Goal: Task Accomplishment & Management: Complete application form

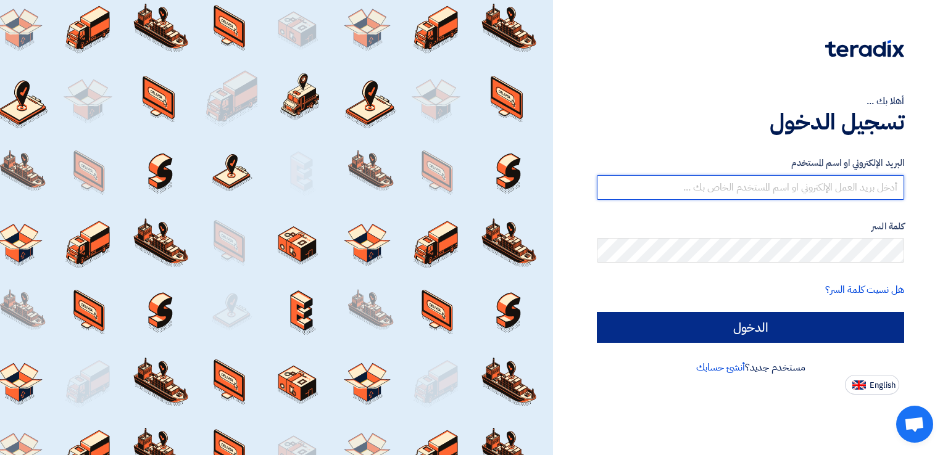
type input "italyaco2030@gmail.com"
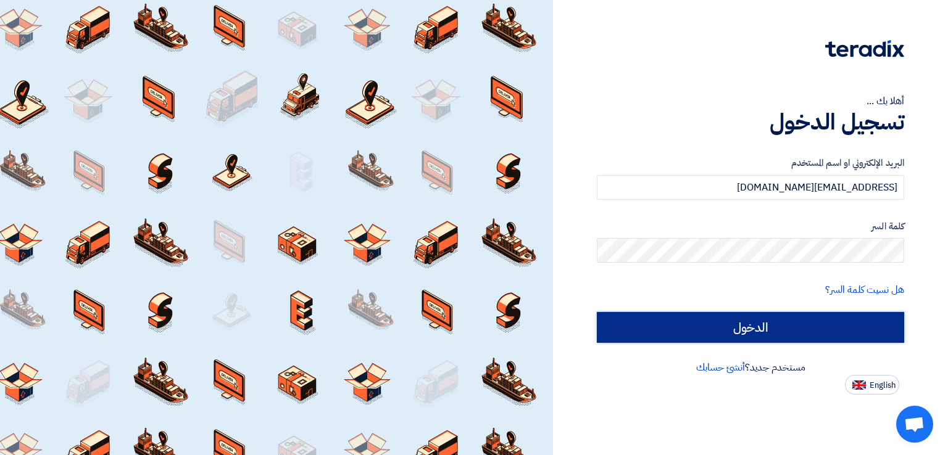
click at [624, 328] on input "الدخول" at bounding box center [750, 327] width 307 height 31
click at [635, 332] on input "الدخول" at bounding box center [750, 327] width 307 height 31
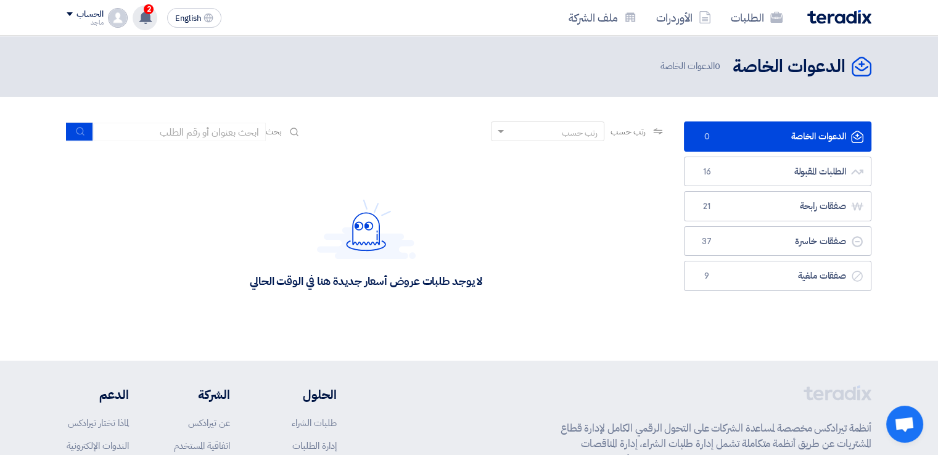
click at [147, 20] on use at bounding box center [145, 17] width 12 height 14
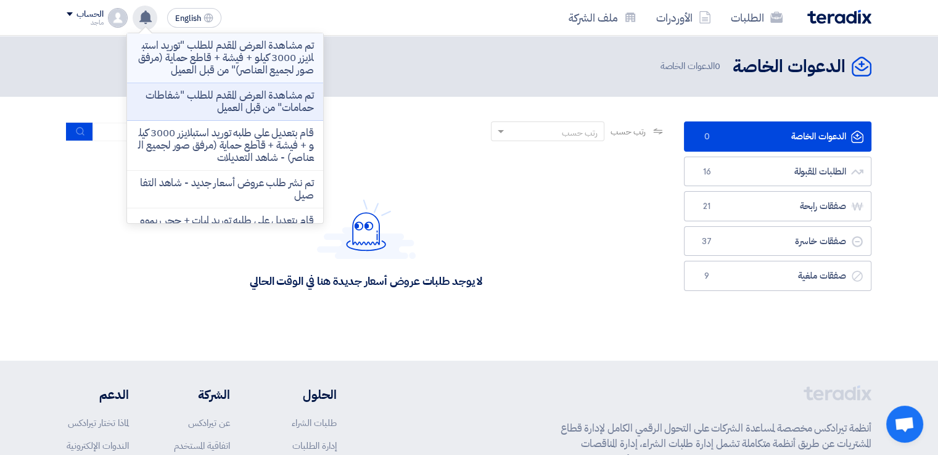
click at [242, 62] on p "تم مشاهدة العرض المقدم للطلب "توريد استبلايزر 3000 كيلو + فيشة + قاطع حماية (مر…" at bounding box center [225, 57] width 176 height 37
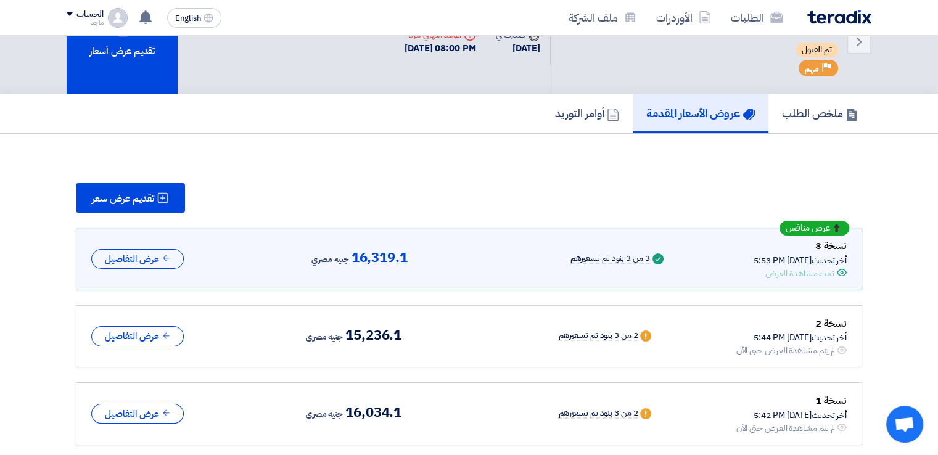
scroll to position [75, 0]
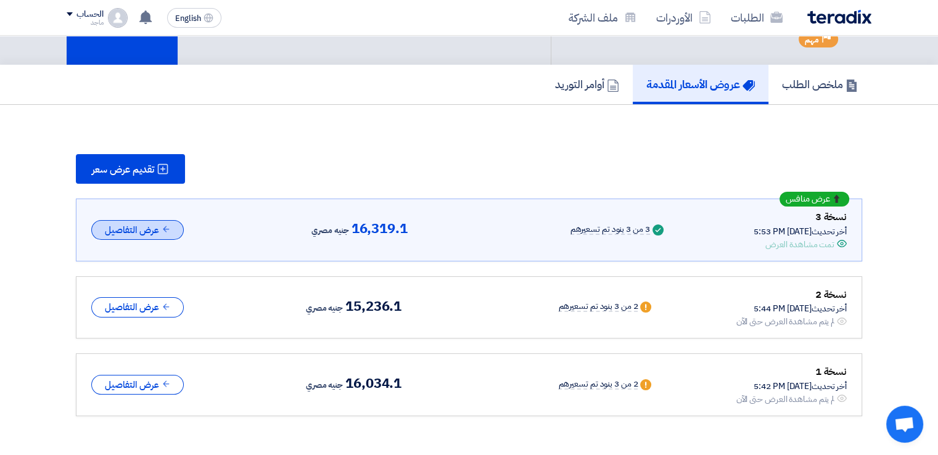
click at [171, 235] on button "عرض التفاصيل" at bounding box center [137, 230] width 93 height 20
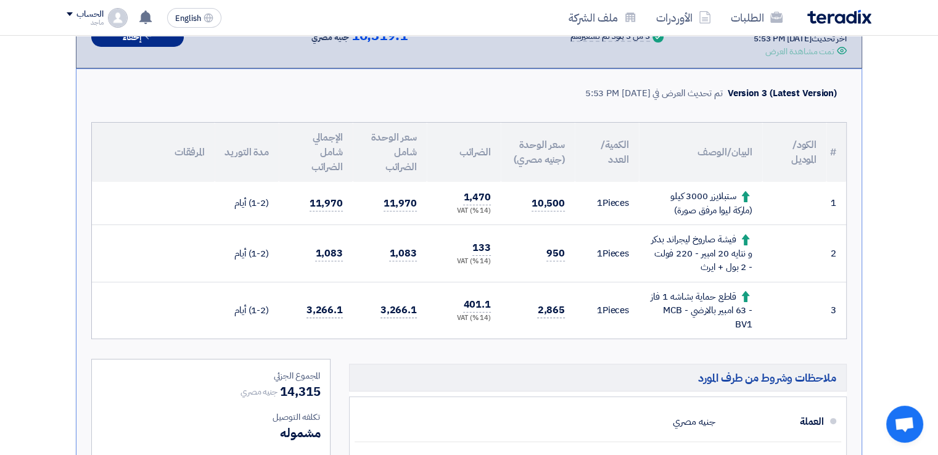
scroll to position [276, 0]
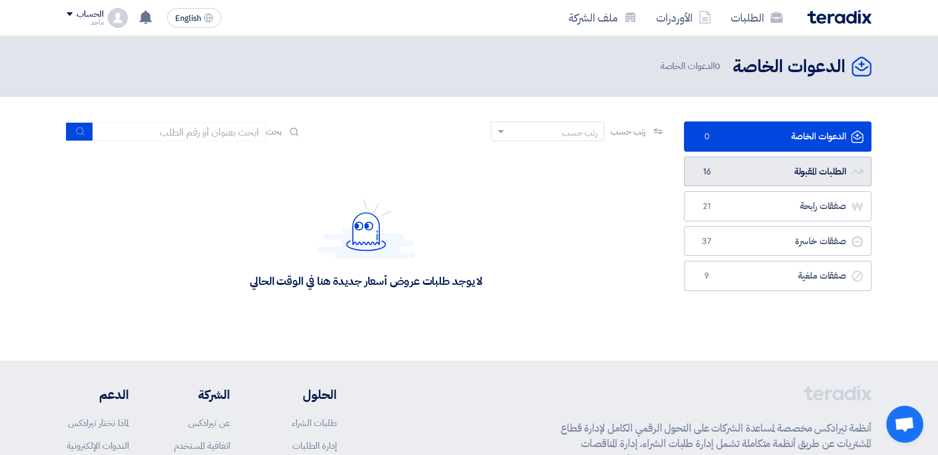
click at [733, 173] on link "الطلبات المقبولة الطلبات المقبولة 16" at bounding box center [778, 172] width 188 height 30
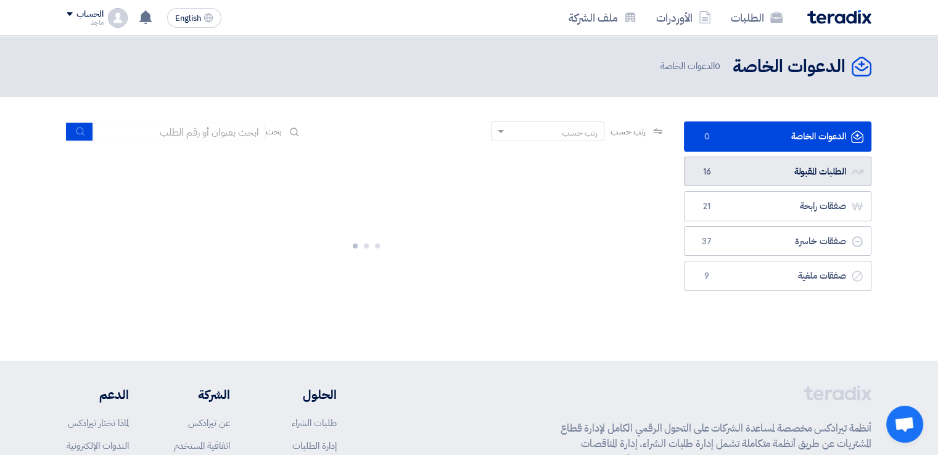
click at [848, 171] on link "الطلبات المقبولة الطلبات المقبولة 16" at bounding box center [778, 172] width 188 height 30
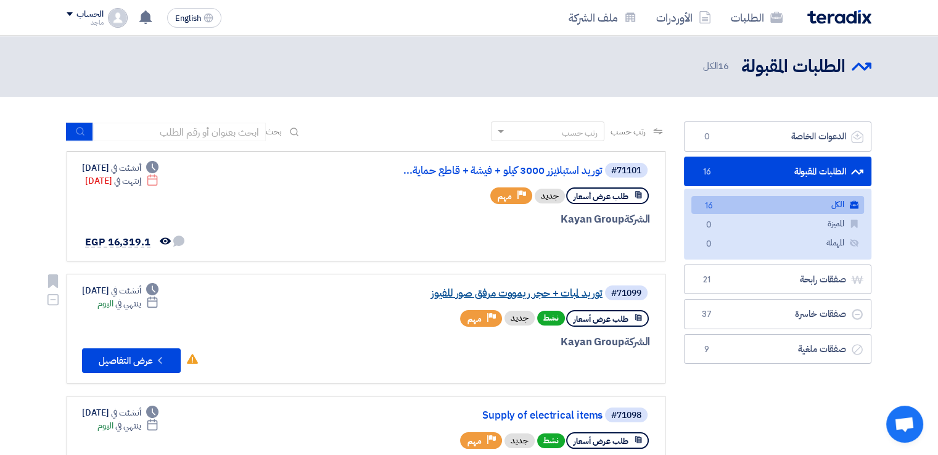
click at [467, 294] on link "توريد لمبات + حجر ريمووت مرفق صور للفيوز" at bounding box center [479, 293] width 247 height 11
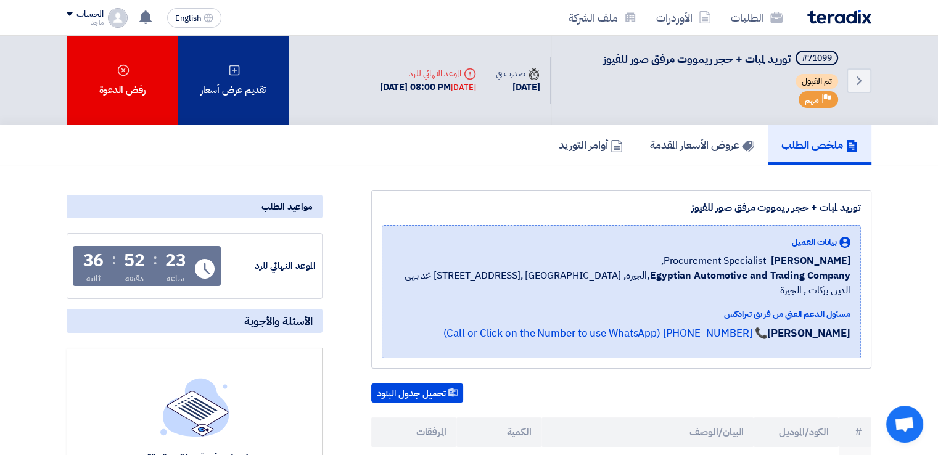
click at [251, 115] on div "تقديم عرض أسعار" at bounding box center [233, 80] width 111 height 89
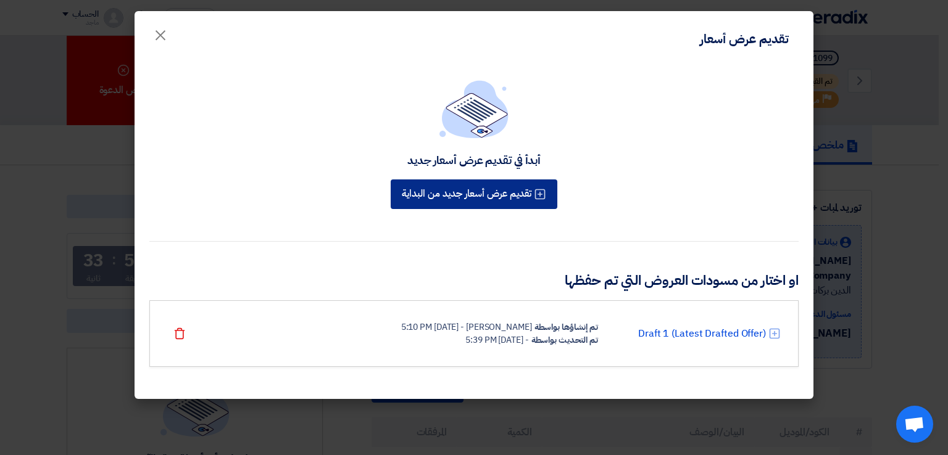
click at [438, 191] on button "تقديم عرض أسعار جديد من البداية" at bounding box center [473, 195] width 167 height 30
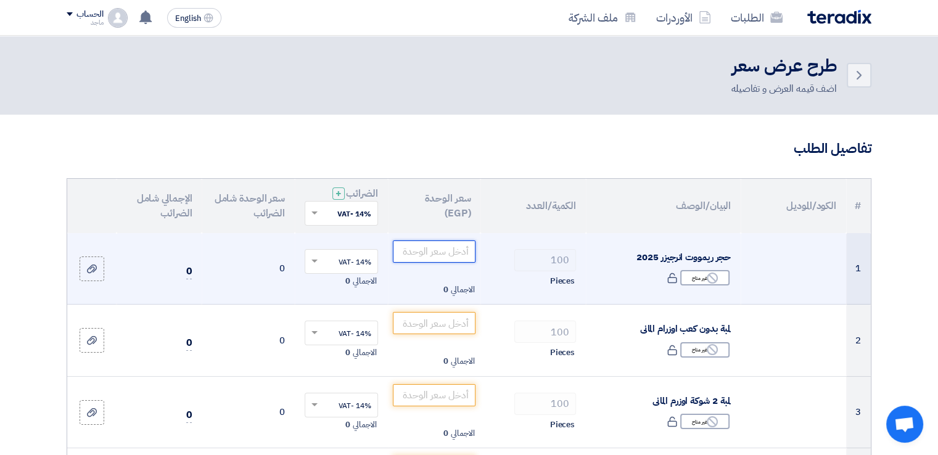
click at [419, 255] on input "number" at bounding box center [434, 252] width 83 height 22
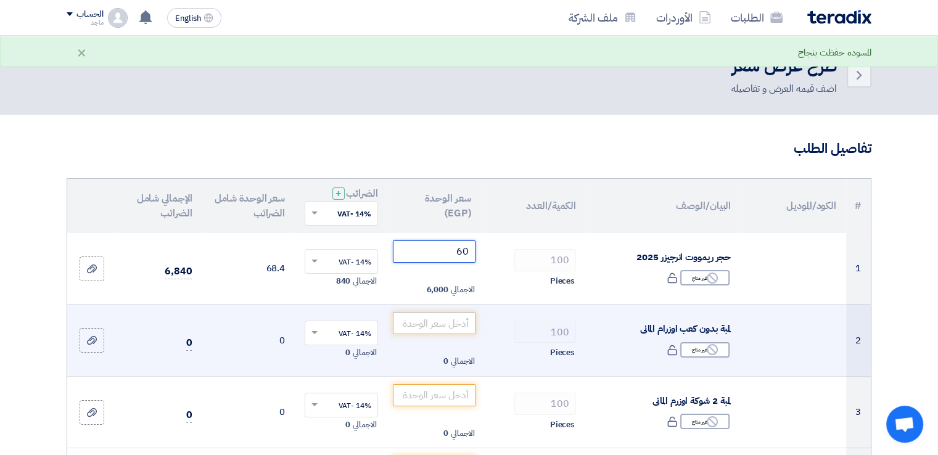
type input "60"
click at [434, 324] on input "number" at bounding box center [434, 323] width 83 height 22
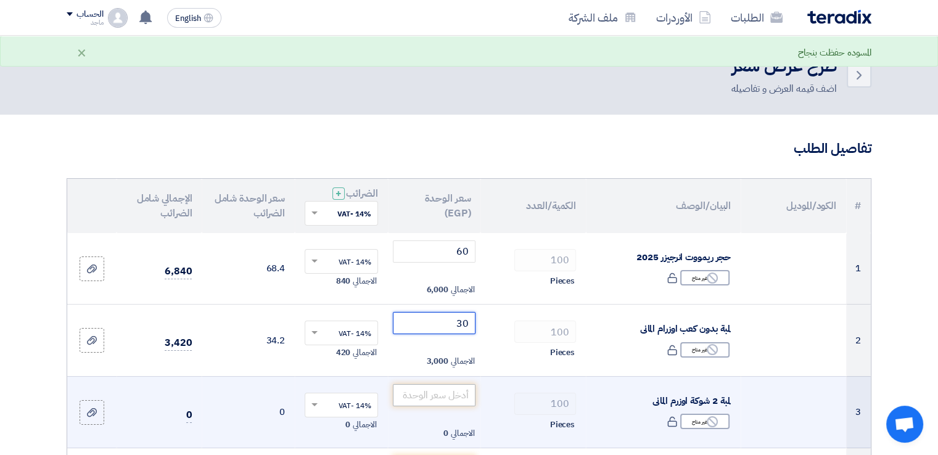
type input "30"
click at [442, 392] on input "number" at bounding box center [434, 395] width 83 height 22
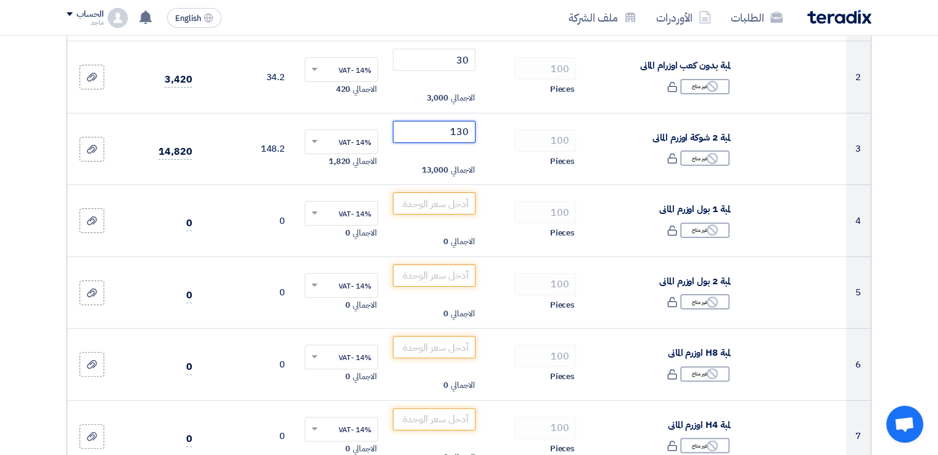
scroll to position [268, 0]
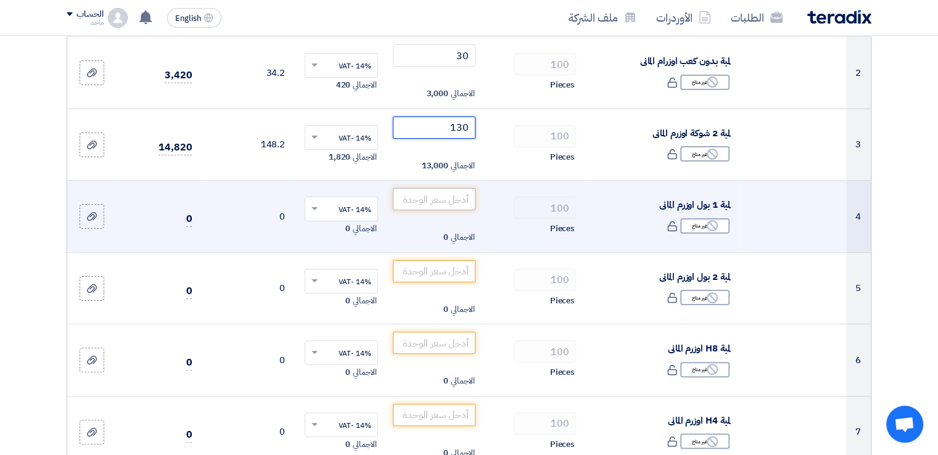
type input "130"
click at [412, 200] on input "number" at bounding box center [434, 199] width 83 height 22
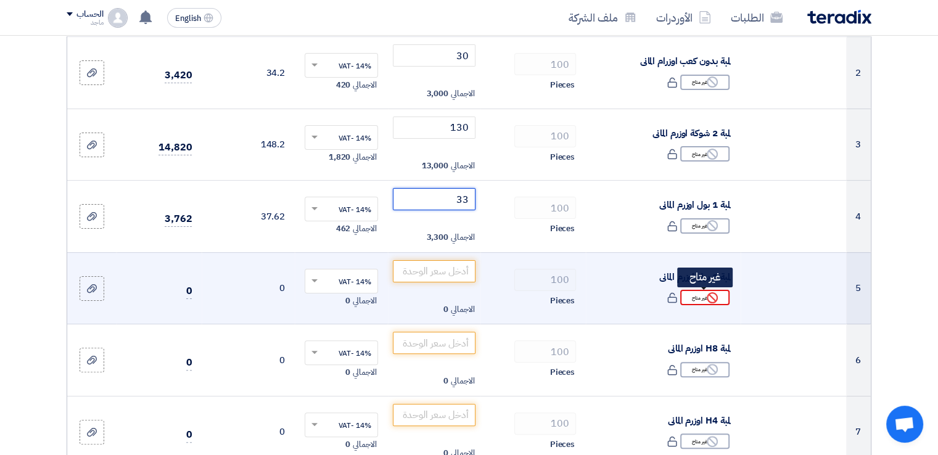
type input "33"
click at [696, 297] on div "Reject غير متاح" at bounding box center [704, 297] width 49 height 15
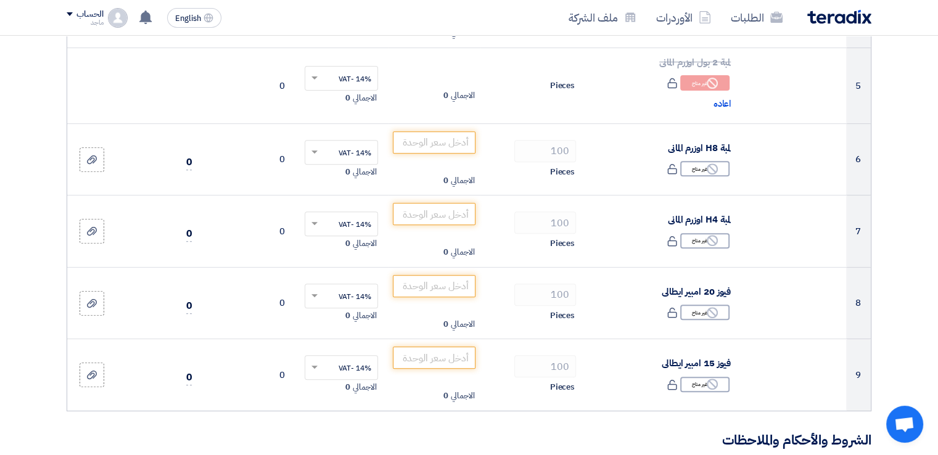
scroll to position [481, 0]
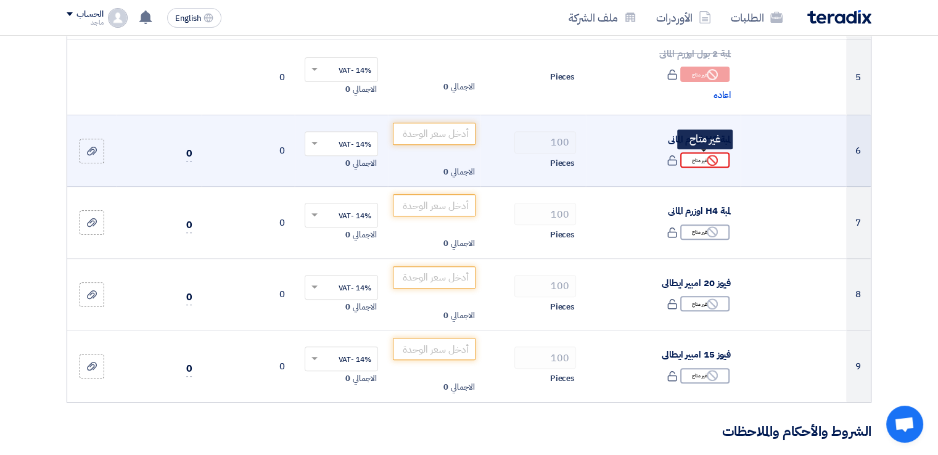
click at [690, 162] on div "Reject غير متاح" at bounding box center [704, 159] width 49 height 15
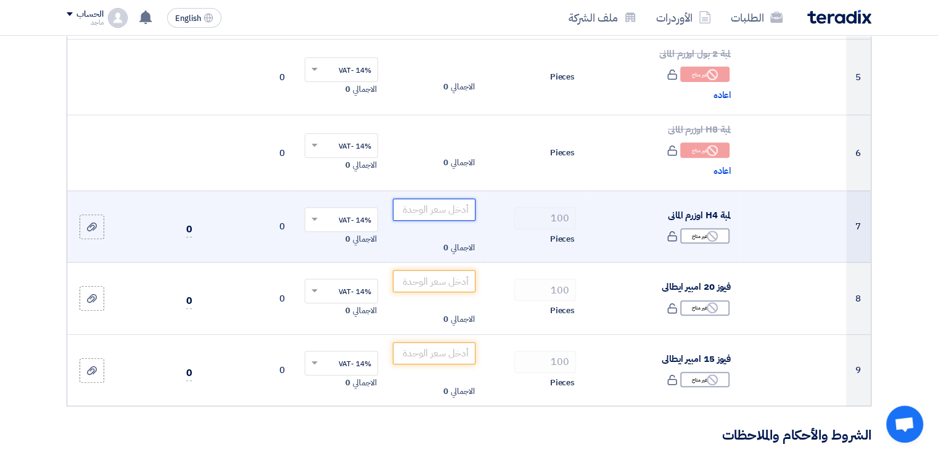
click at [432, 204] on input "number" at bounding box center [434, 210] width 83 height 22
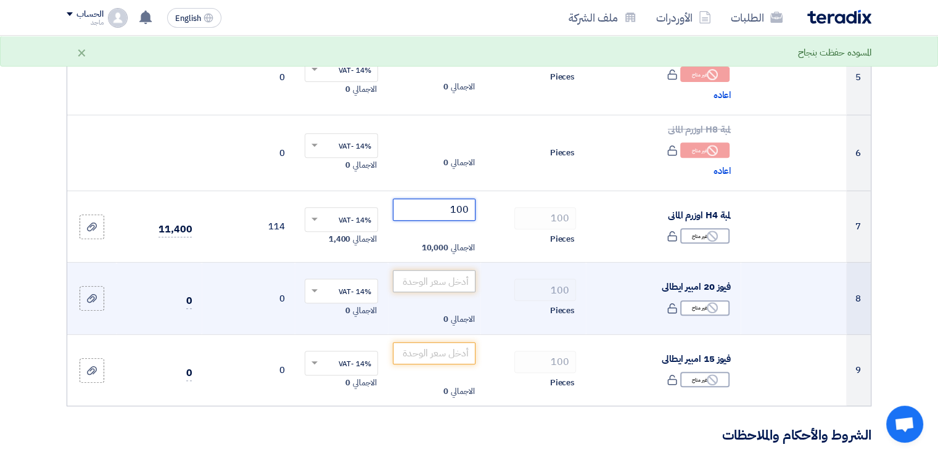
type input "100"
click at [416, 283] on input "number" at bounding box center [434, 281] width 83 height 22
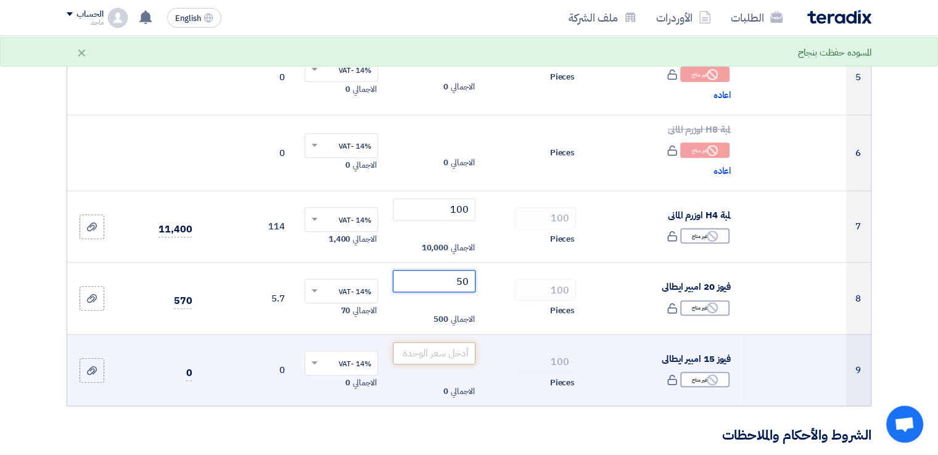
type input "5"
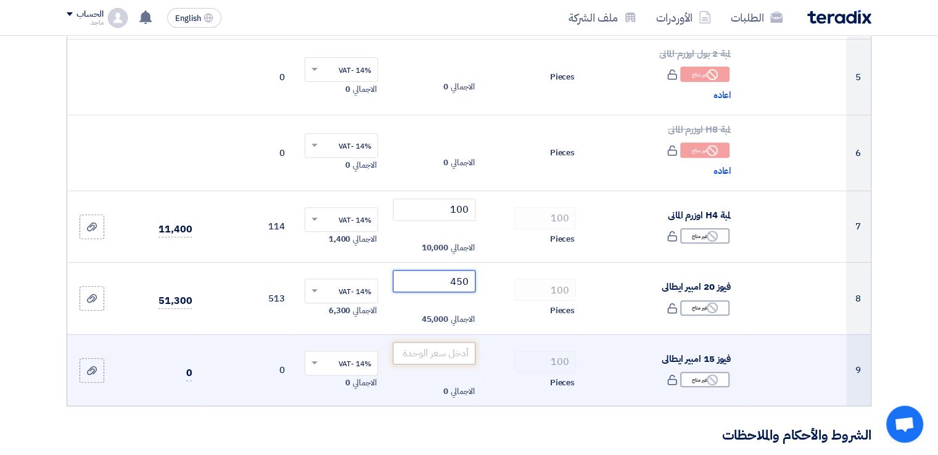
type input "450"
click at [437, 353] on input "number" at bounding box center [434, 353] width 83 height 22
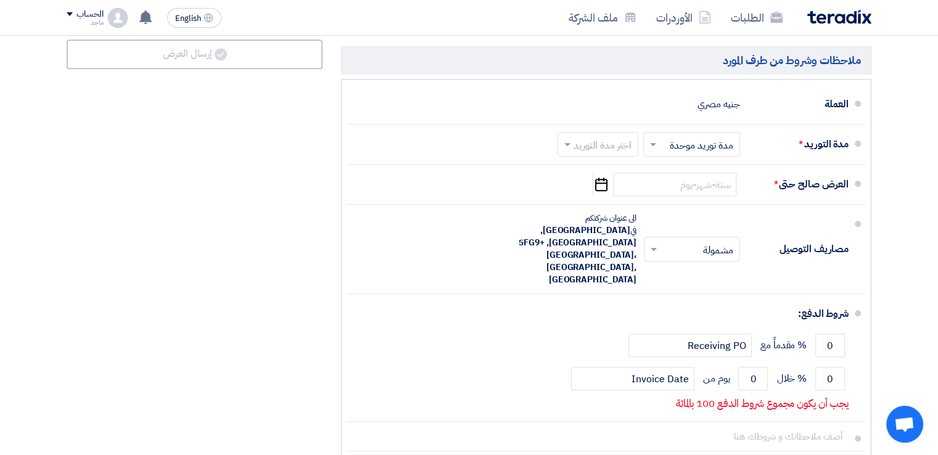
scroll to position [1212, 0]
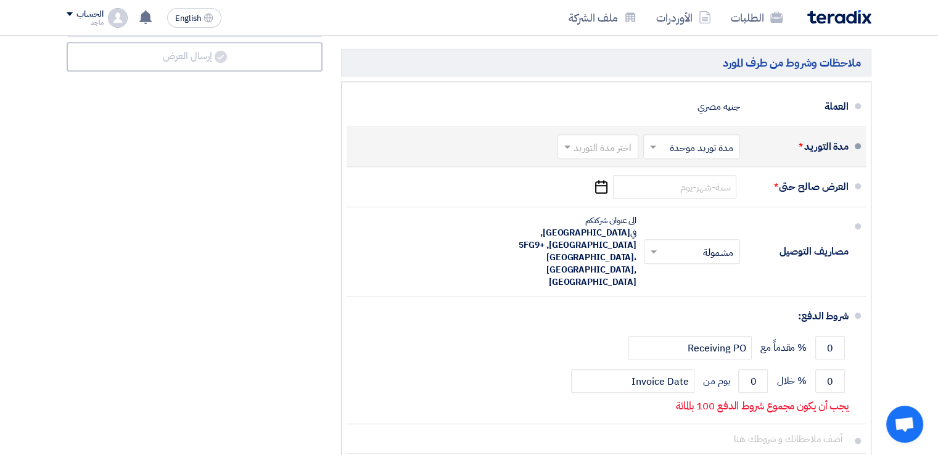
type input "450"
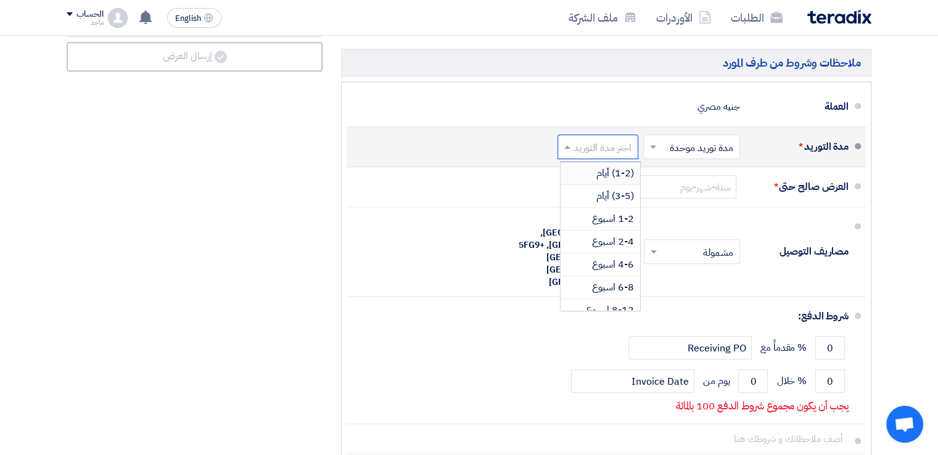
click at [598, 147] on input "text" at bounding box center [595, 148] width 75 height 18
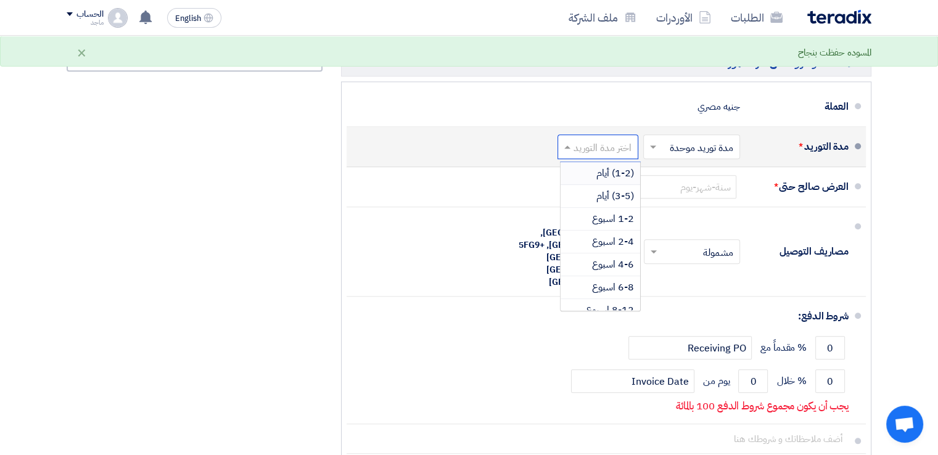
click at [598, 166] on span "(1-2) أيام" at bounding box center [616, 173] width 38 height 15
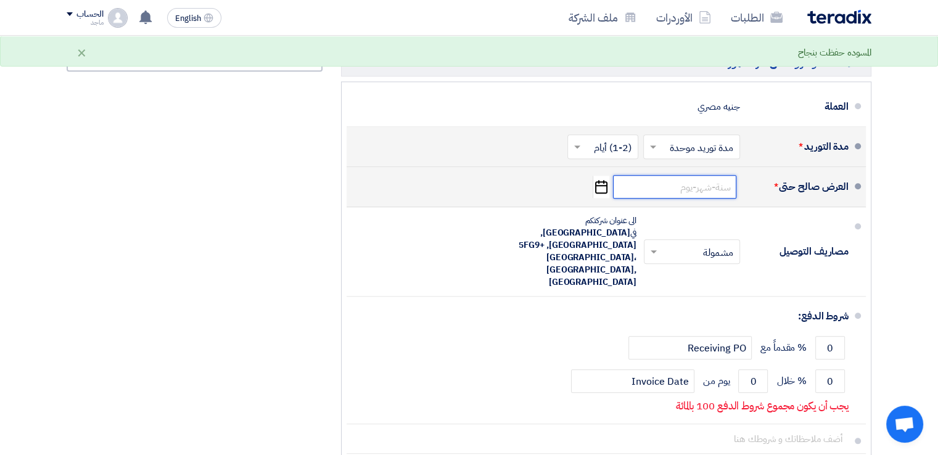
click at [691, 178] on input at bounding box center [674, 186] width 123 height 23
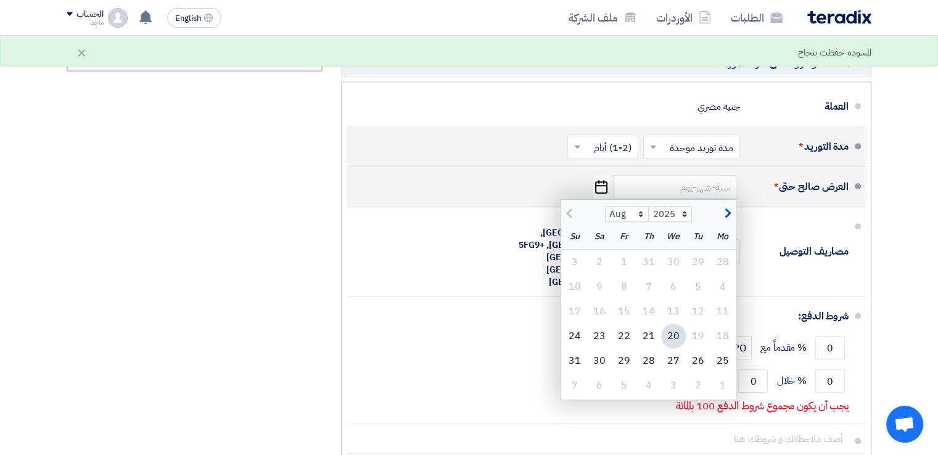
click at [672, 328] on div "20" at bounding box center [673, 336] width 25 height 25
type input "8/20/2025"
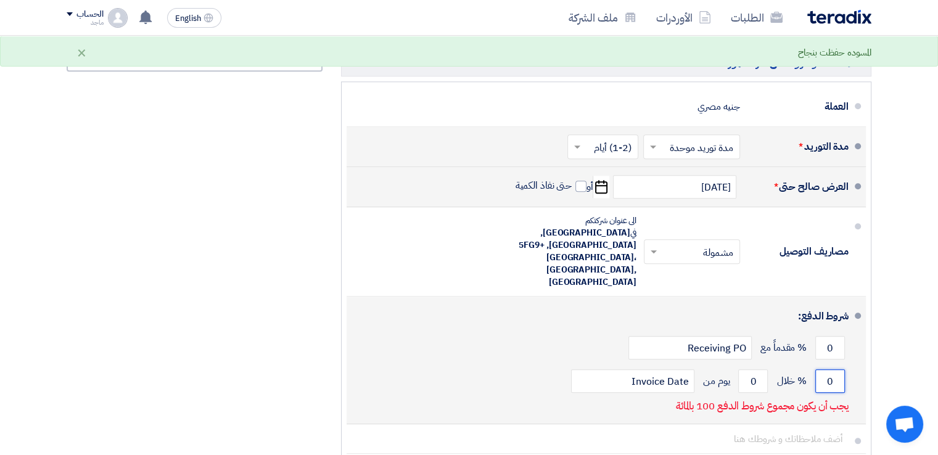
click at [820, 370] on input "0" at bounding box center [831, 381] width 30 height 23
type input "100"
click at [743, 370] on input "0" at bounding box center [753, 381] width 30 height 23
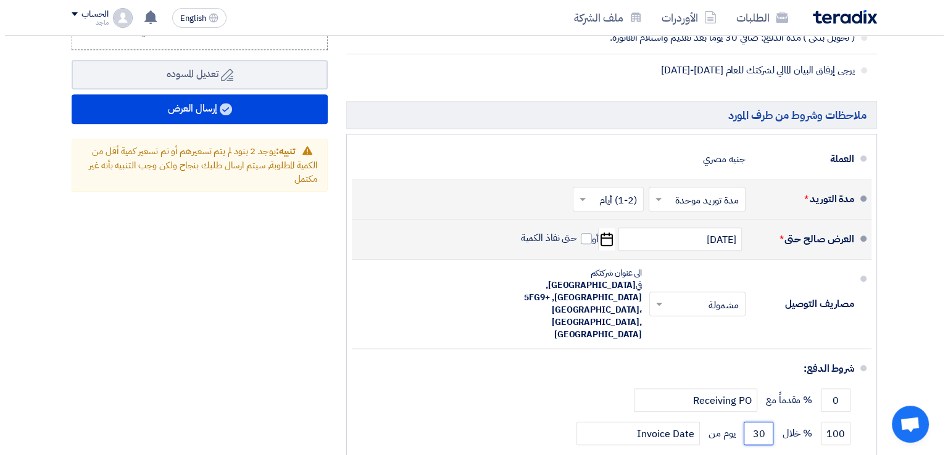
scroll to position [1138, 0]
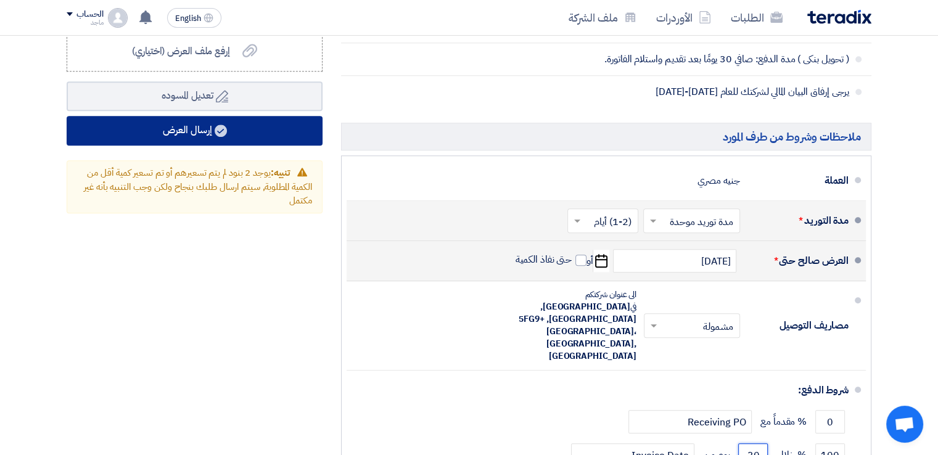
type input "30"
click at [234, 127] on button "إرسال العرض" at bounding box center [195, 131] width 256 height 30
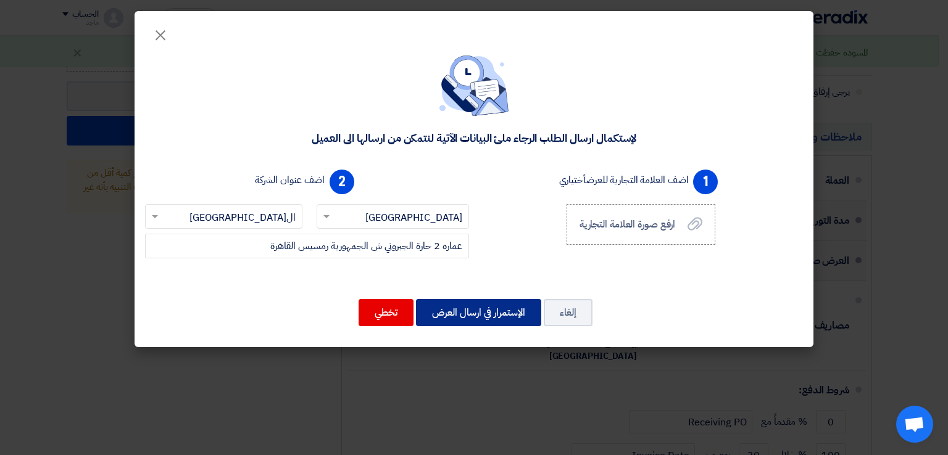
click at [496, 307] on button "الإستمرار في ارسال العرض" at bounding box center [478, 312] width 125 height 27
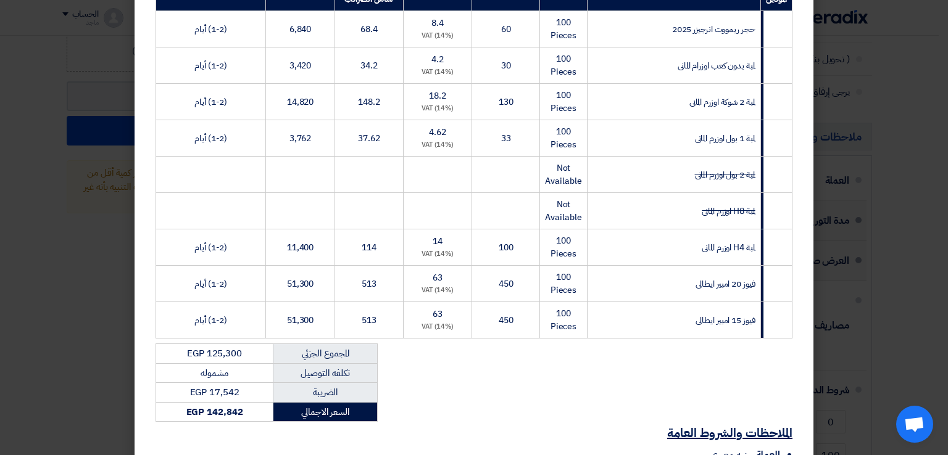
scroll to position [378, 0]
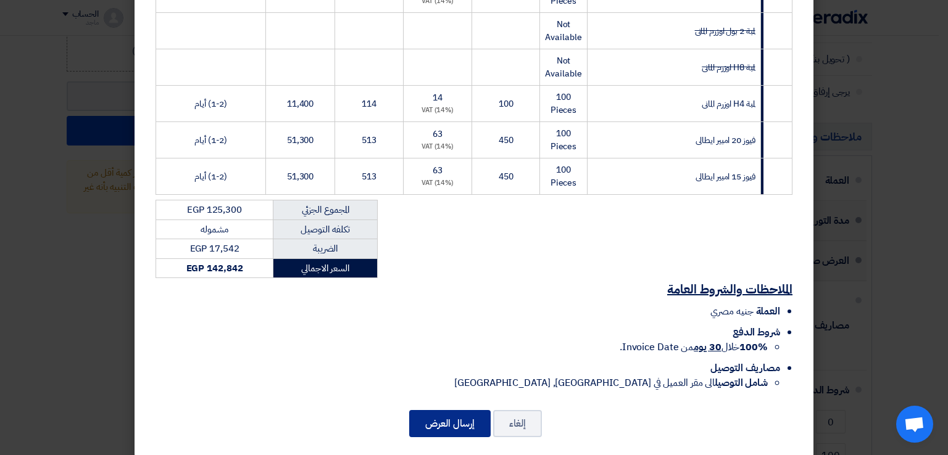
click at [439, 410] on button "إرسال العرض" at bounding box center [449, 423] width 81 height 27
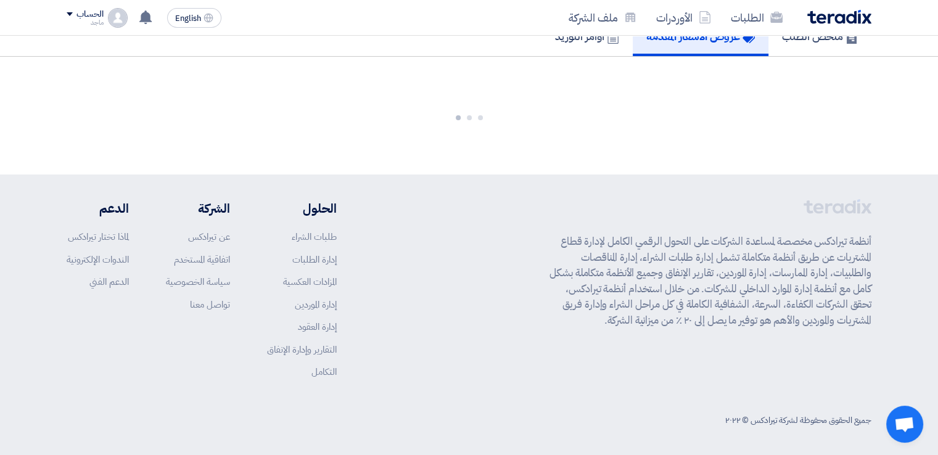
scroll to position [1039, 0]
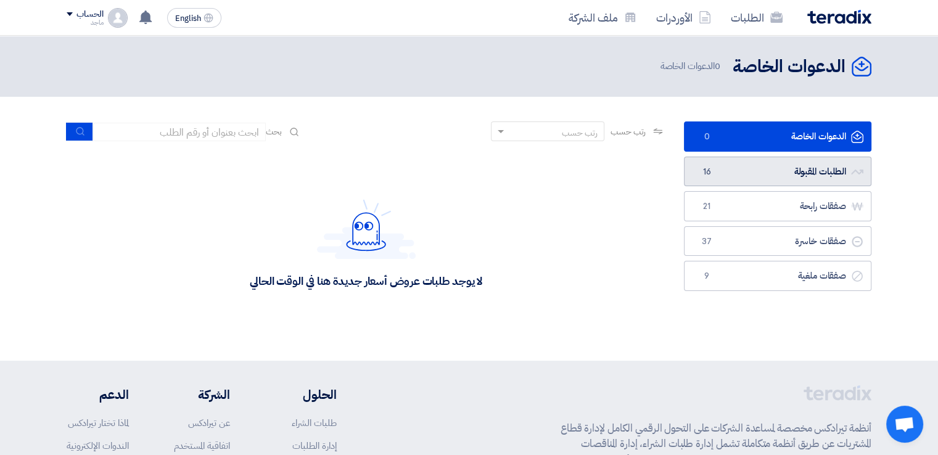
click at [704, 168] on span "16" at bounding box center [707, 172] width 15 height 12
